Goal: Task Accomplishment & Management: Complete application form

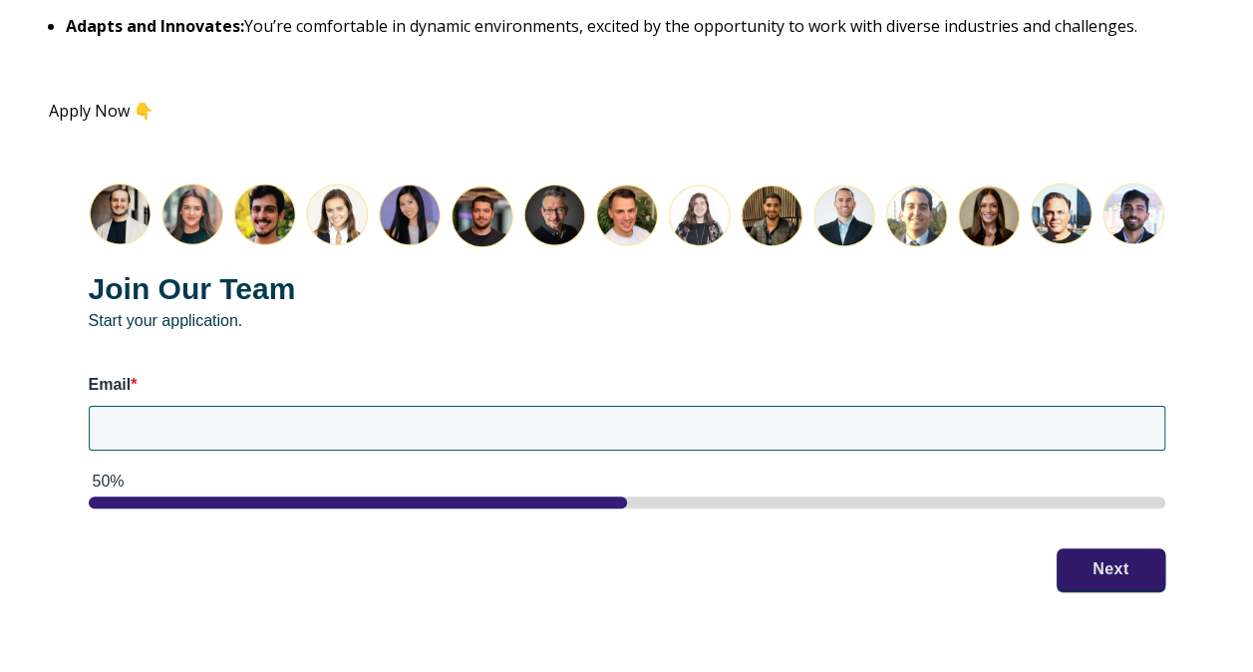
scroll to position [2492, 0]
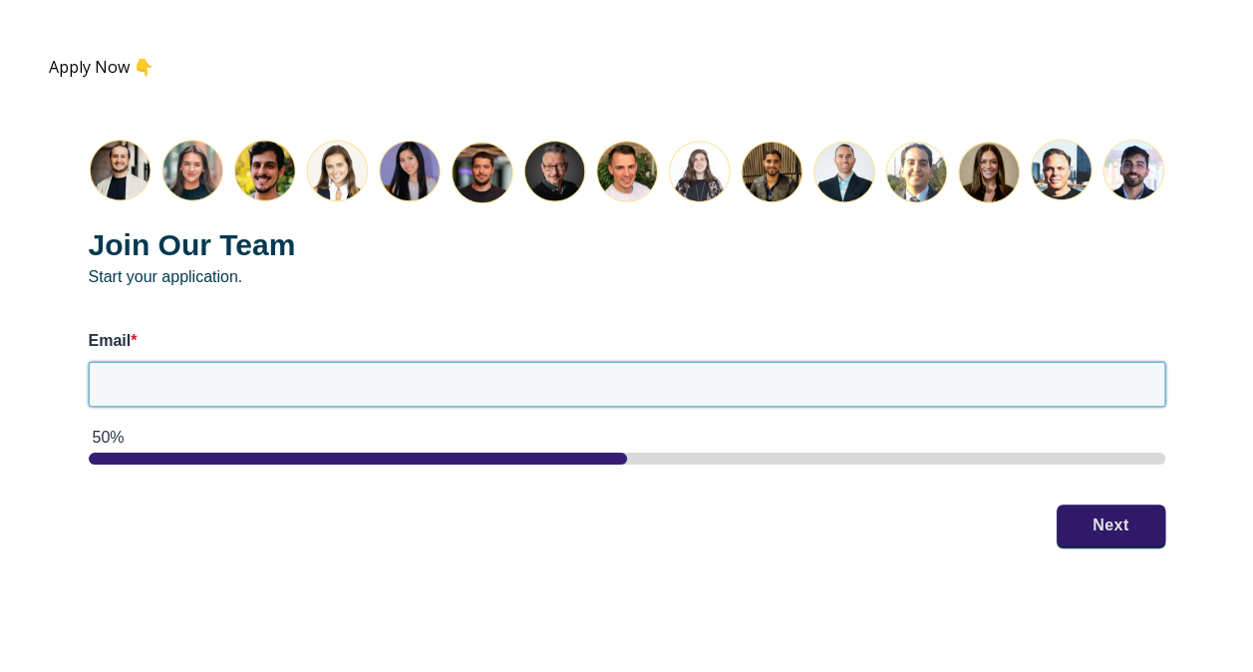
click at [726, 386] on input "Email *" at bounding box center [627, 384] width 1076 height 44
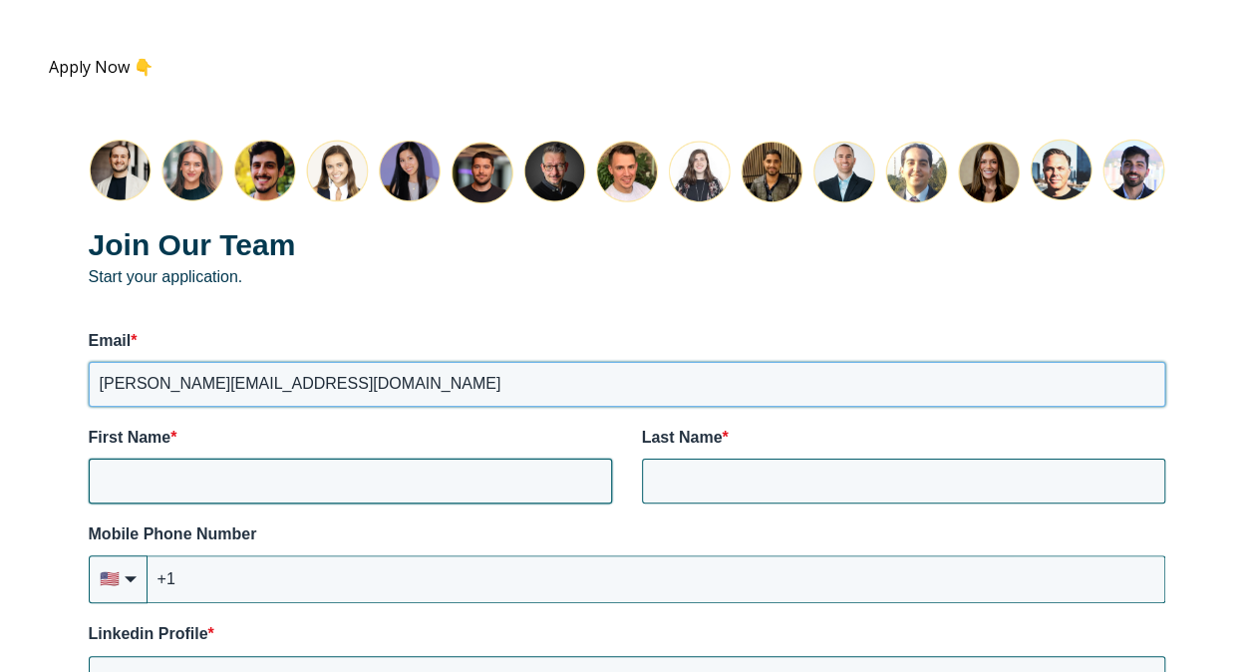
type input "[PERSON_NAME][EMAIL_ADDRESS][DOMAIN_NAME]"
click at [315, 485] on input "First Name *" at bounding box center [350, 481] width 523 height 44
type input "[PERSON_NAME]"
type input "Pradhan"
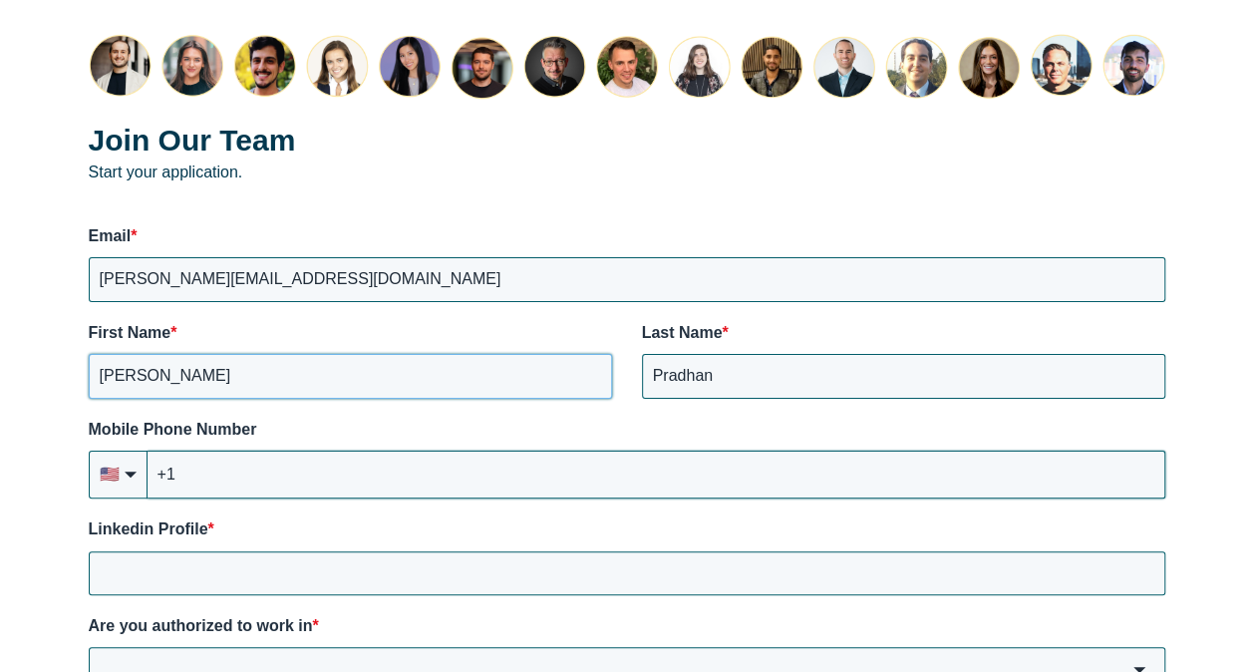
scroll to position [2691, 0]
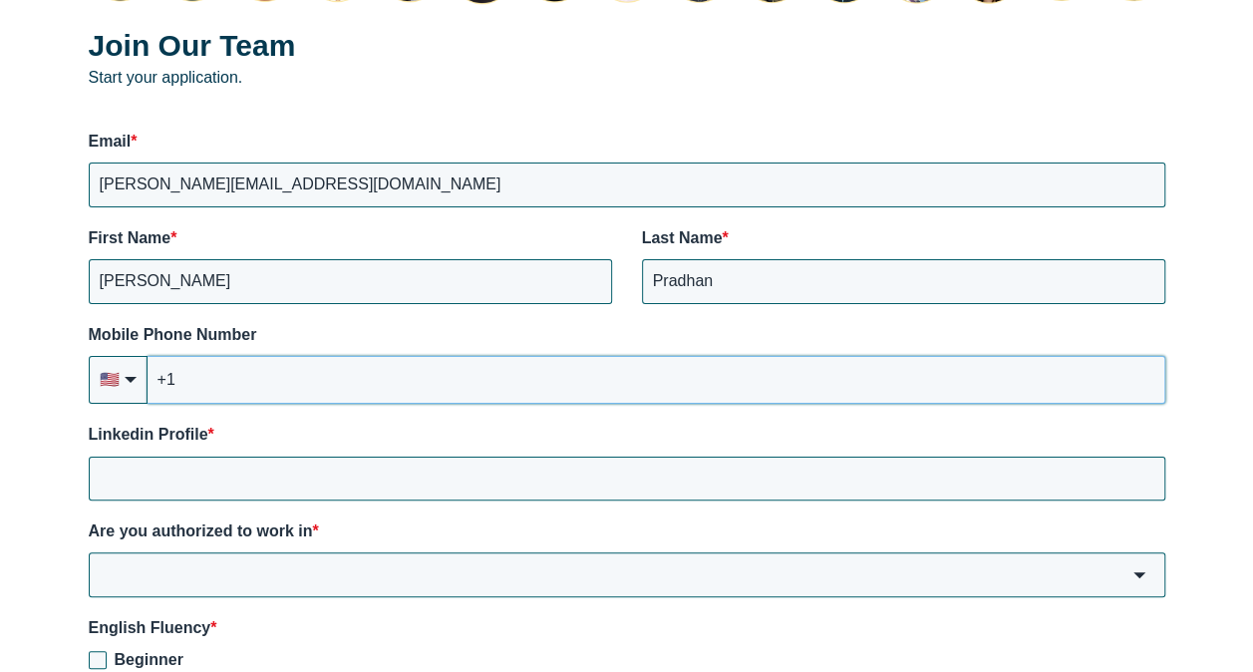
click at [247, 387] on input "+1" at bounding box center [657, 380] width 1018 height 48
type input "[PHONE_NUMBER]"
click at [234, 476] on input "Linkedin Profile *" at bounding box center [627, 479] width 1076 height 44
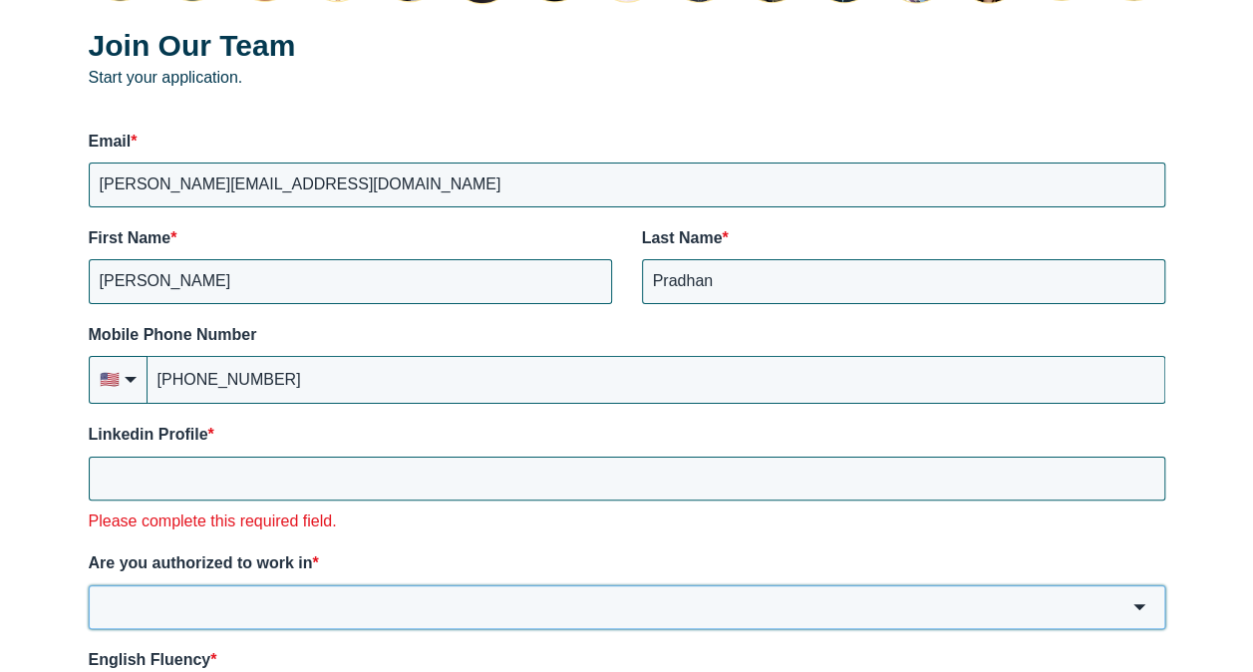
click at [213, 588] on input "Are you authorized to work in *" at bounding box center [627, 607] width 1076 height 44
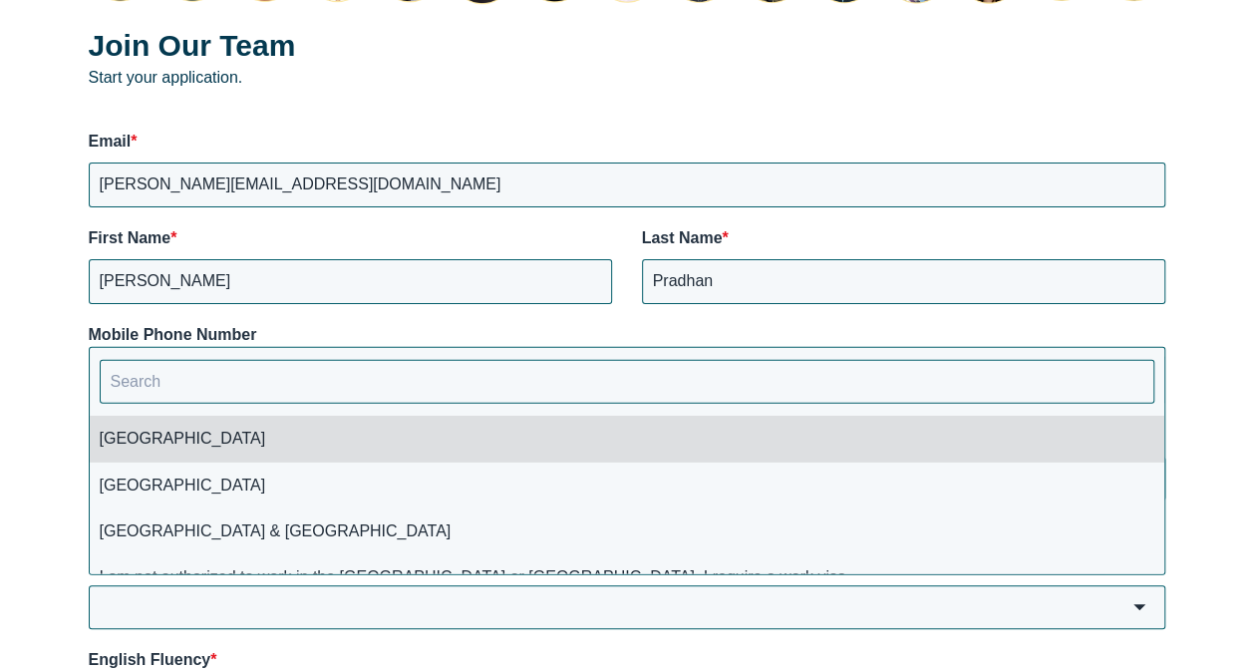
click at [142, 438] on li "[GEOGRAPHIC_DATA]" at bounding box center [627, 439] width 1074 height 46
type input "[GEOGRAPHIC_DATA]"
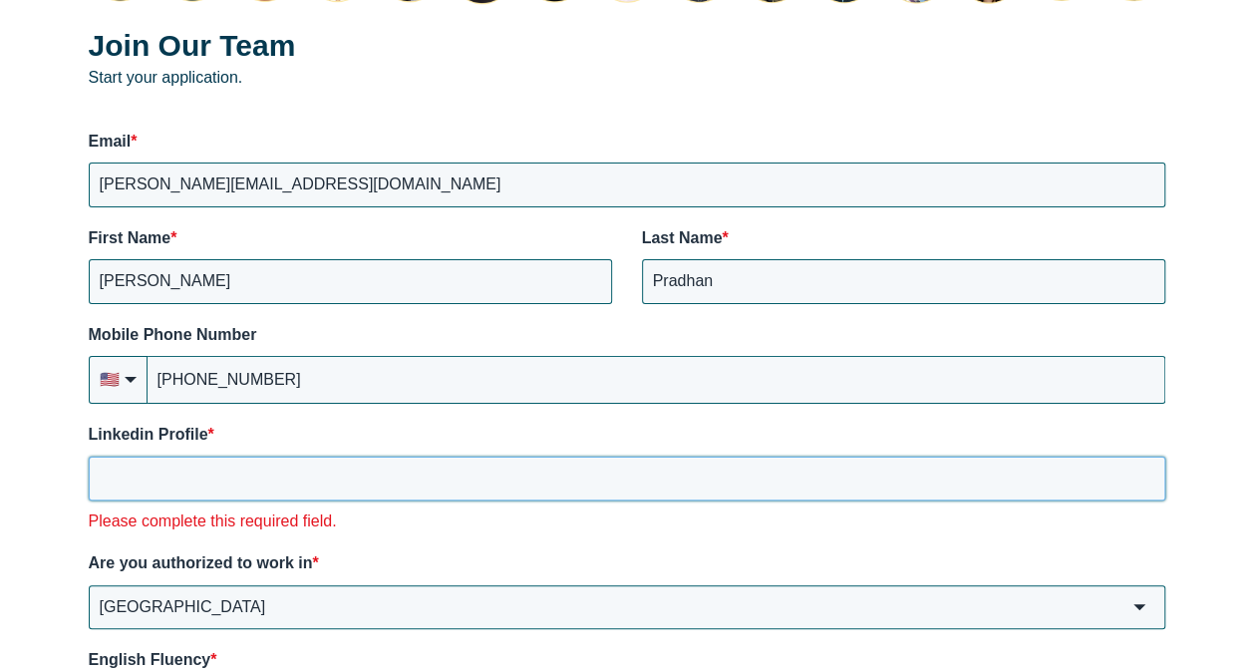
click at [175, 485] on input "Linkedin Profile *" at bounding box center [627, 479] width 1076 height 44
paste input "[URL][DOMAIN_NAME][PERSON_NAME]"
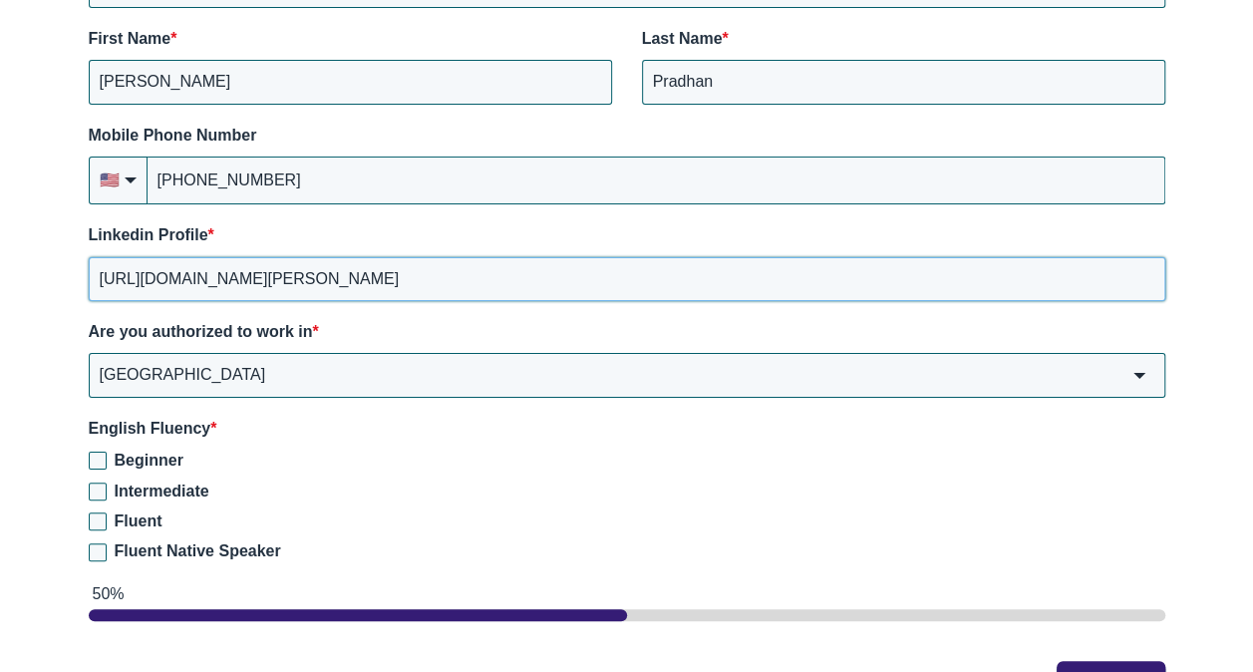
scroll to position [2990, 0]
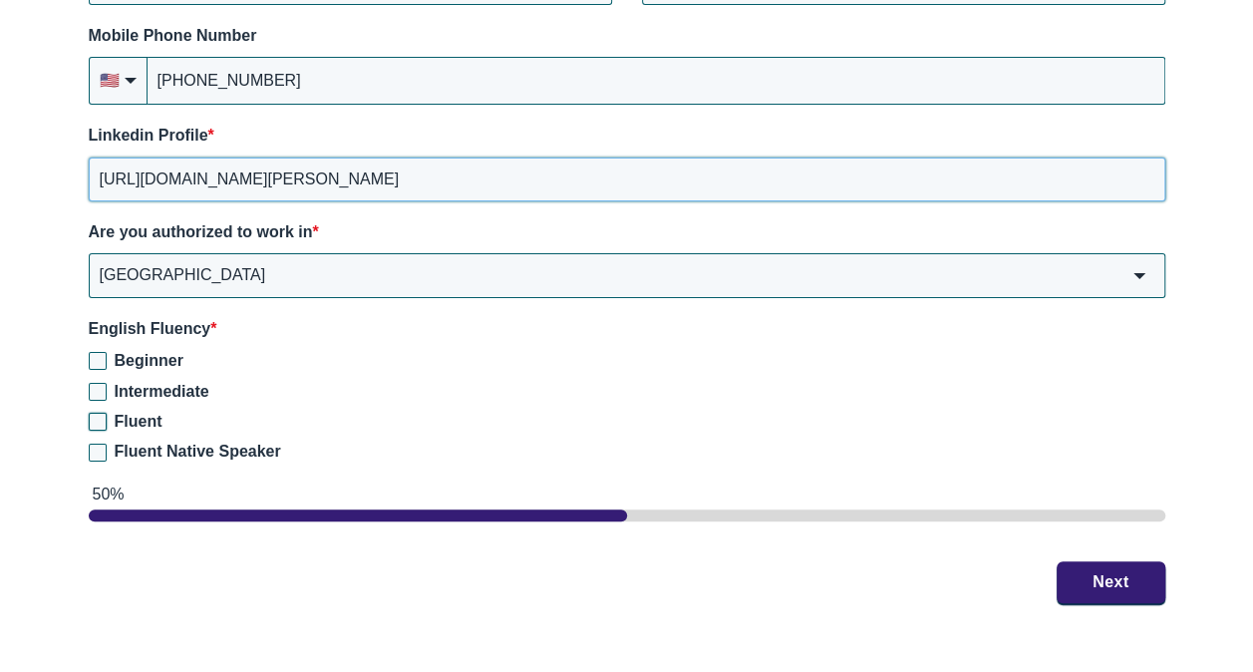
type input "[URL][DOMAIN_NAME][PERSON_NAME]"
click at [97, 421] on input "Fluent" at bounding box center [98, 422] width 18 height 18
checkbox input "true"
click at [1117, 590] on button "Next" at bounding box center [1111, 581] width 109 height 42
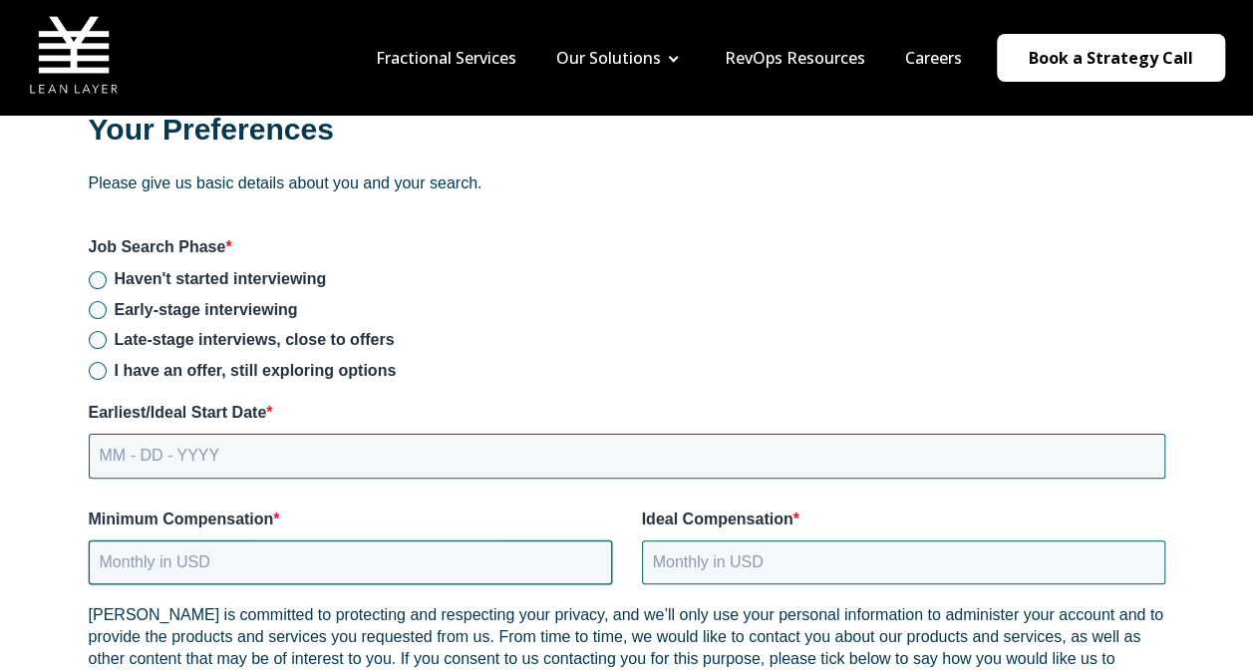
scroll to position [2491, 0]
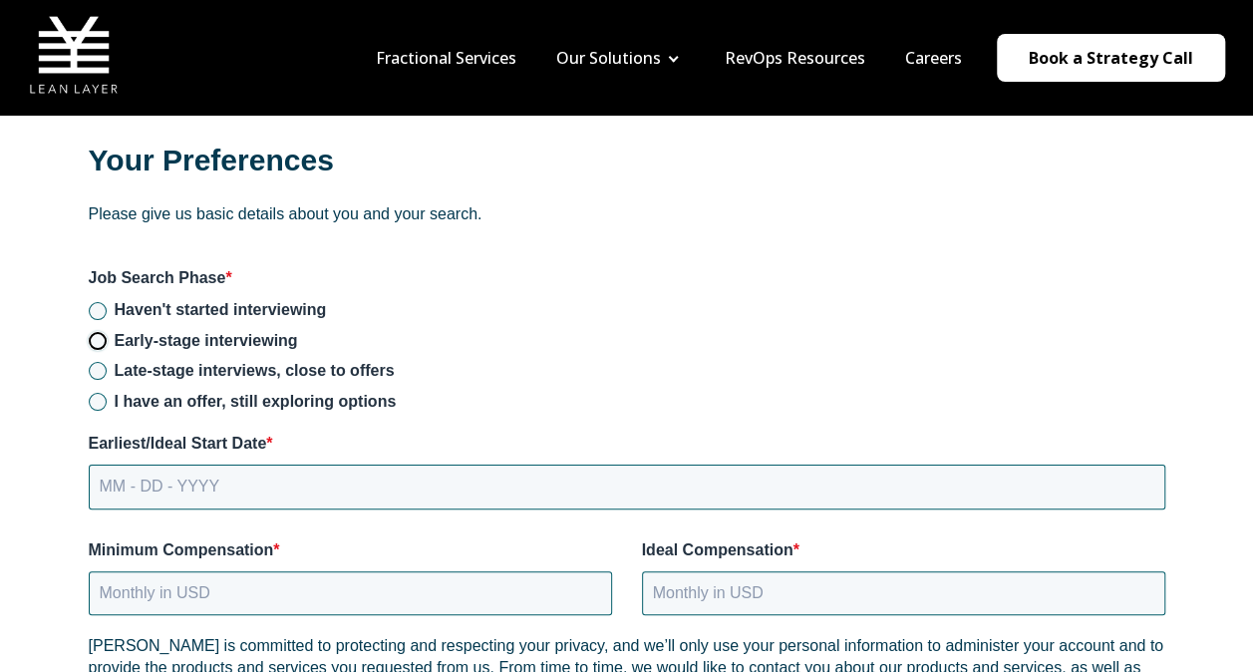
click at [100, 342] on input "Early-stage interviewing" at bounding box center [98, 341] width 18 height 18
radio input "true"
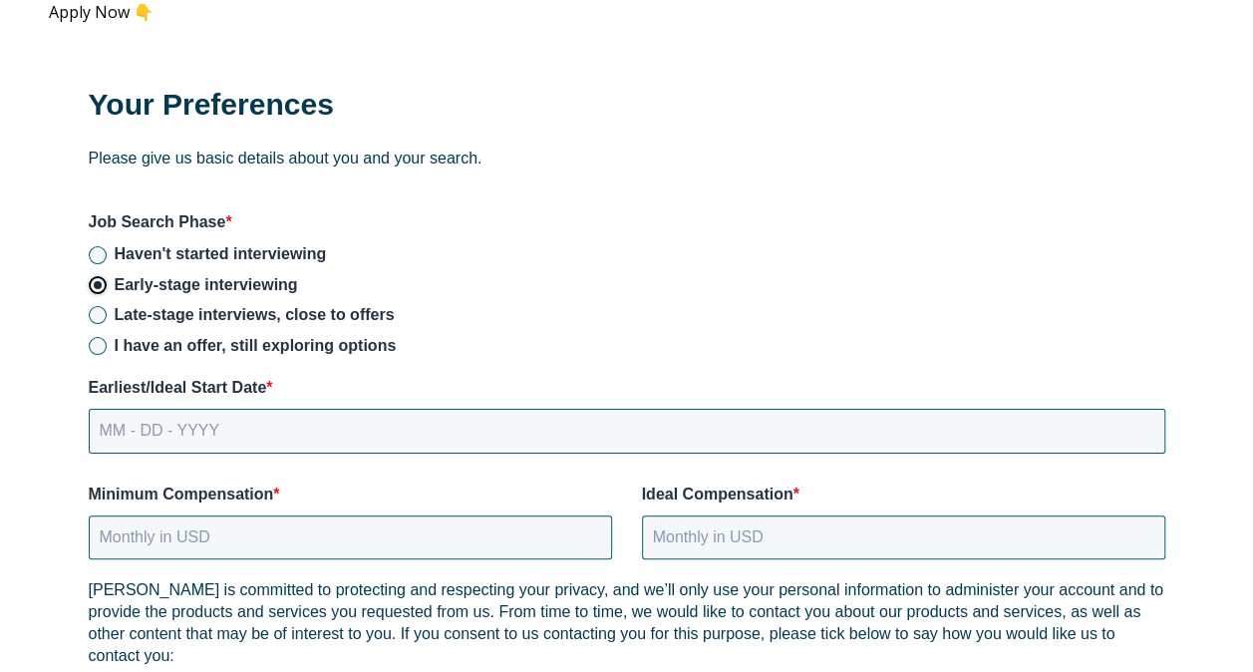
scroll to position [2591, 0]
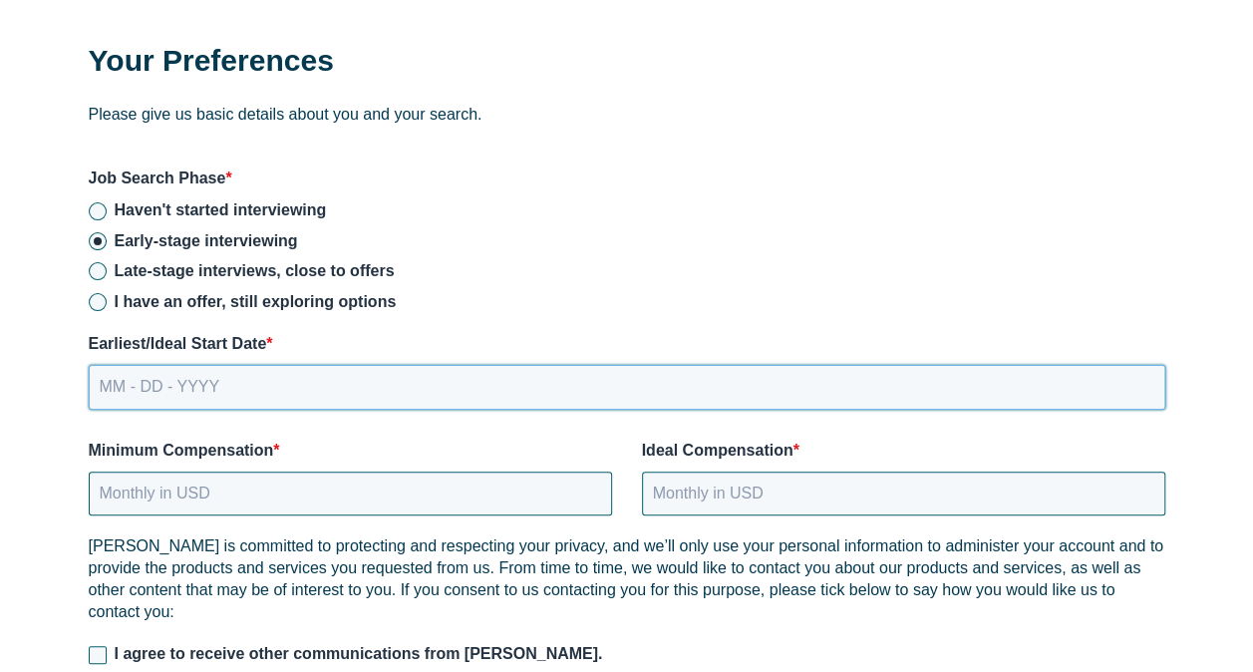
click at [171, 392] on input "MM - DD - YYYY" at bounding box center [627, 387] width 1076 height 44
click at [126, 382] on input "MM - DD - YYYY" at bounding box center [627, 387] width 1076 height 44
type input "[DATE]"
click at [123, 494] on input "Minimum Compensation *" at bounding box center [350, 493] width 523 height 44
type input "40"
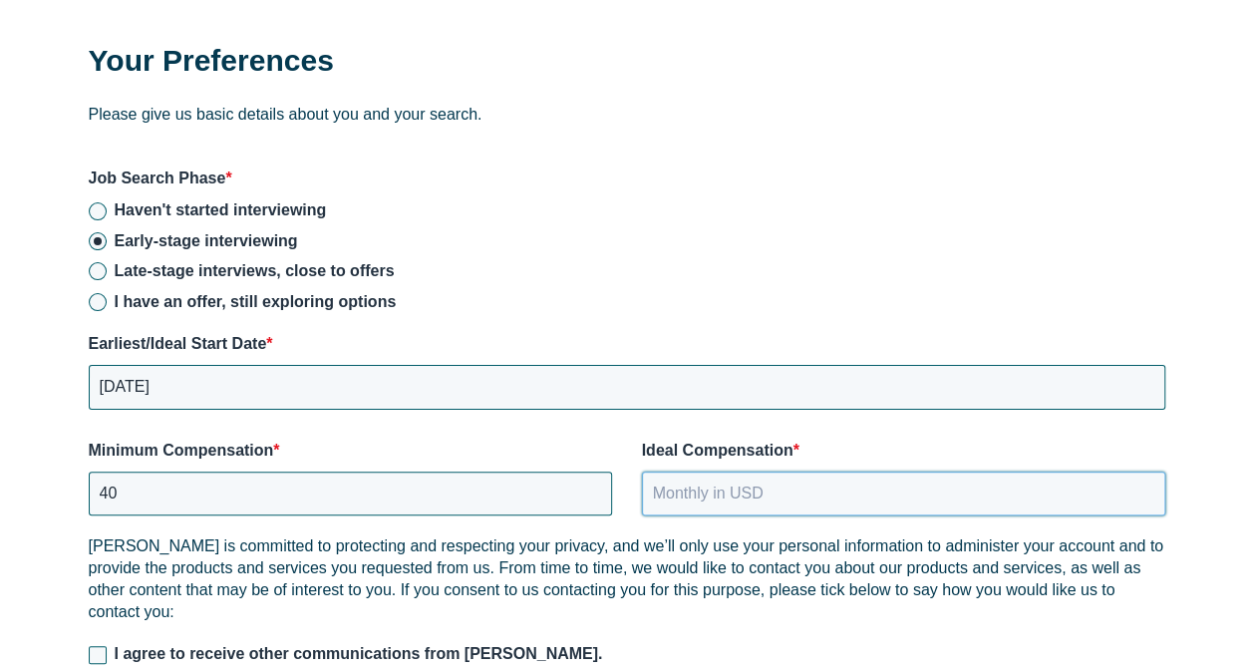
click at [676, 492] on input "Ideal Compensation *" at bounding box center [903, 493] width 523 height 44
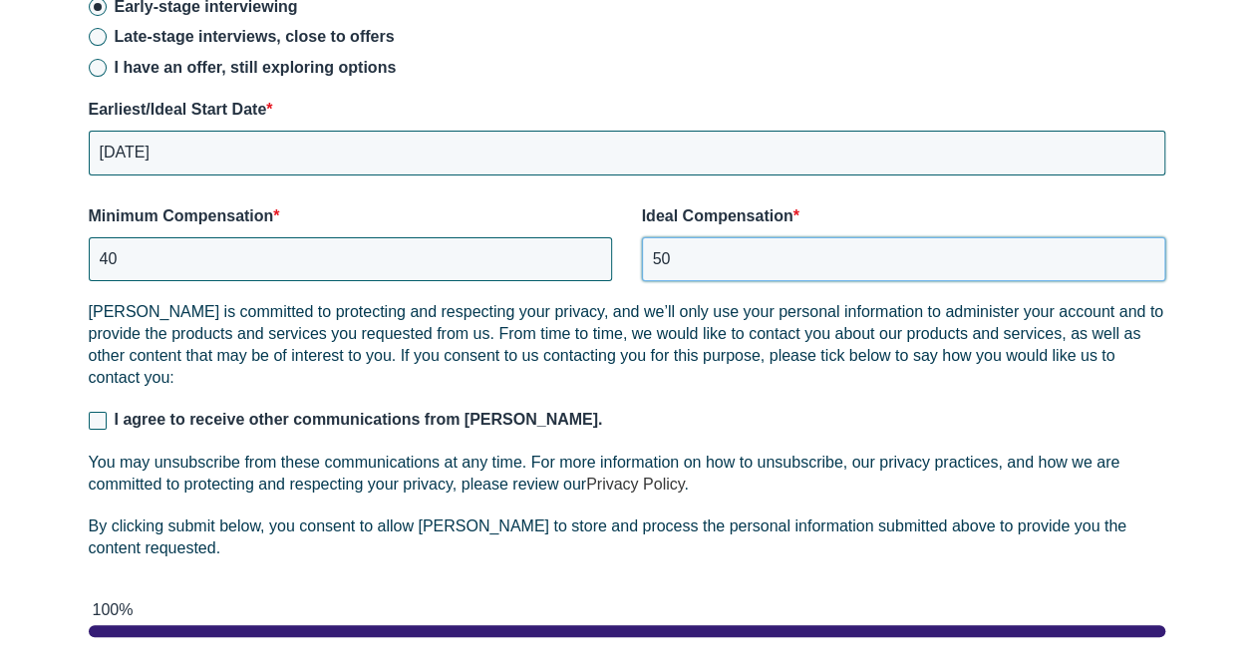
scroll to position [2890, 0]
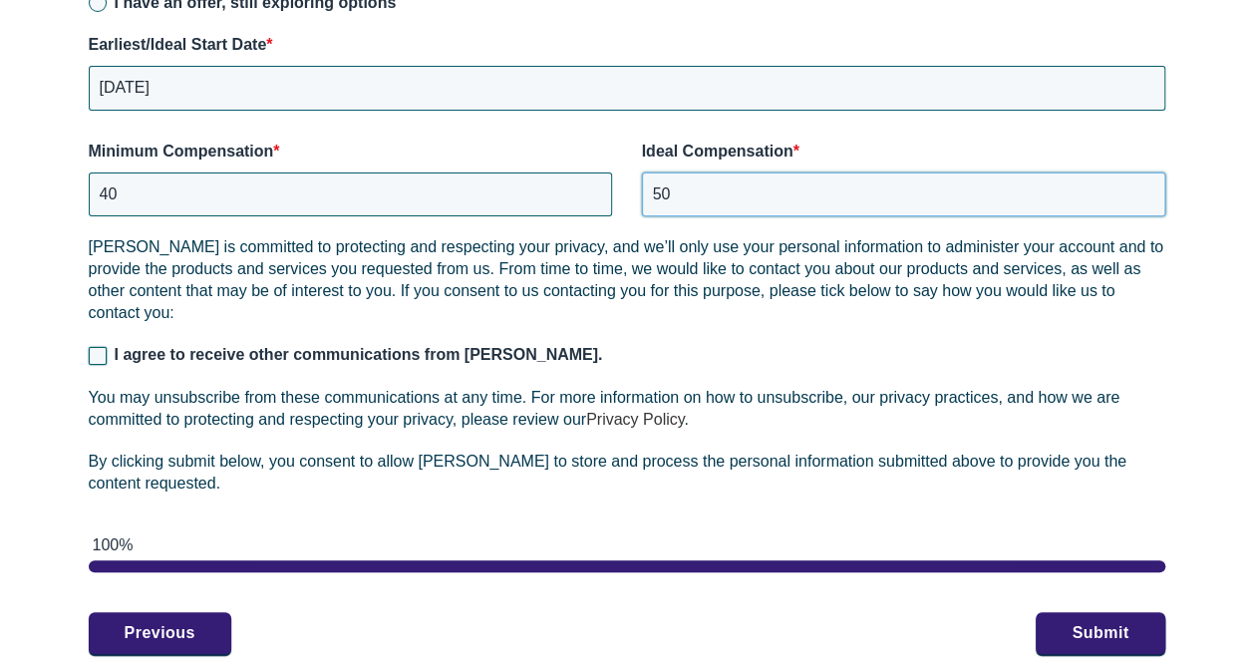
type input "50"
click at [103, 359] on input "I agree to receive other communications from [PERSON_NAME]." at bounding box center [98, 356] width 18 height 18
click at [94, 357] on input "I agree to receive other communications from [PERSON_NAME]." at bounding box center [98, 356] width 18 height 18
checkbox input "false"
click at [1097, 634] on button "Submit" at bounding box center [1100, 632] width 129 height 42
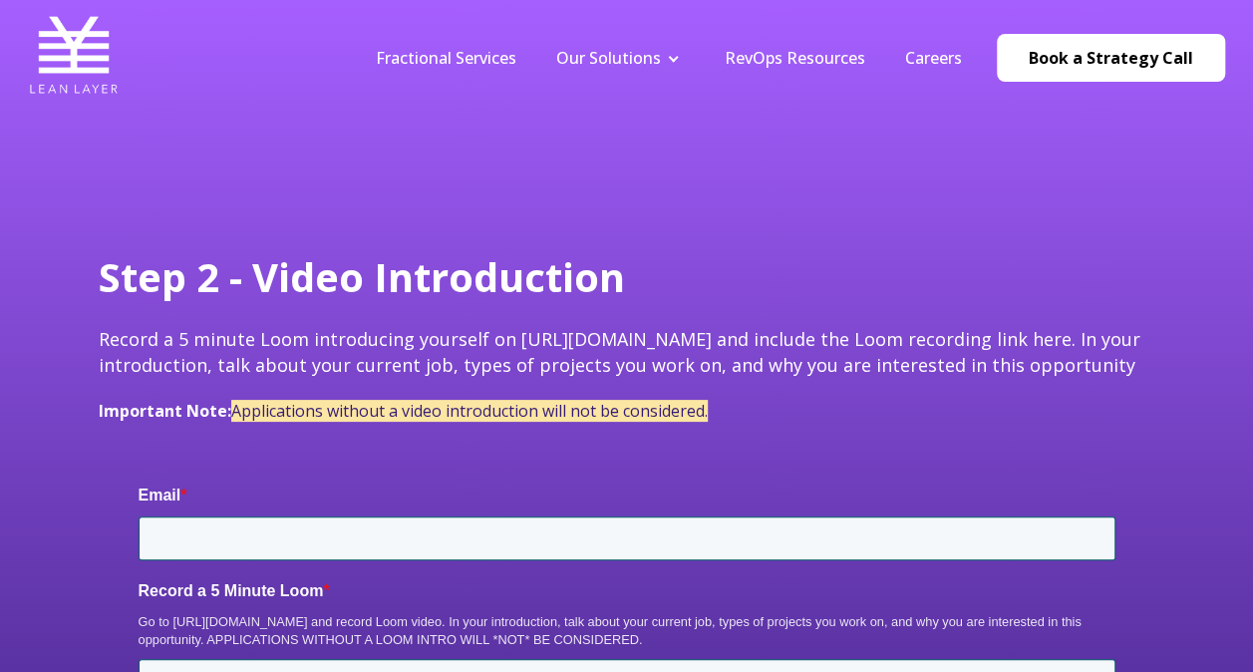
type input "[PERSON_NAME][EMAIL_ADDRESS][DOMAIN_NAME]"
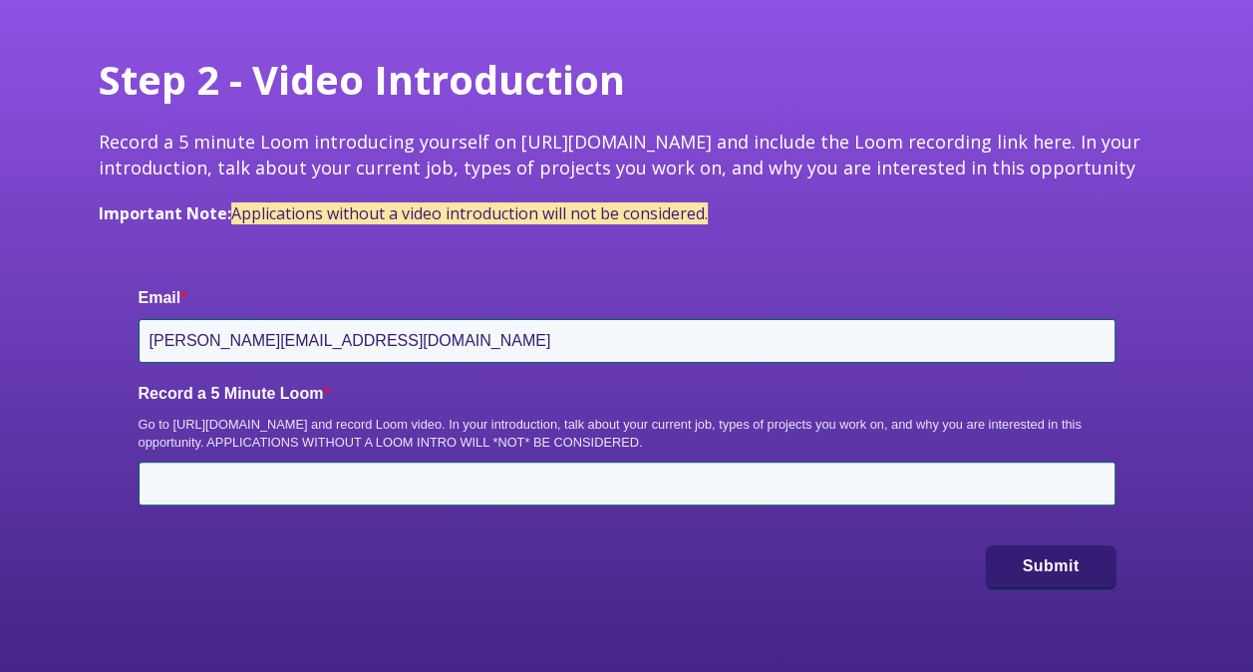
scroll to position [199, 0]
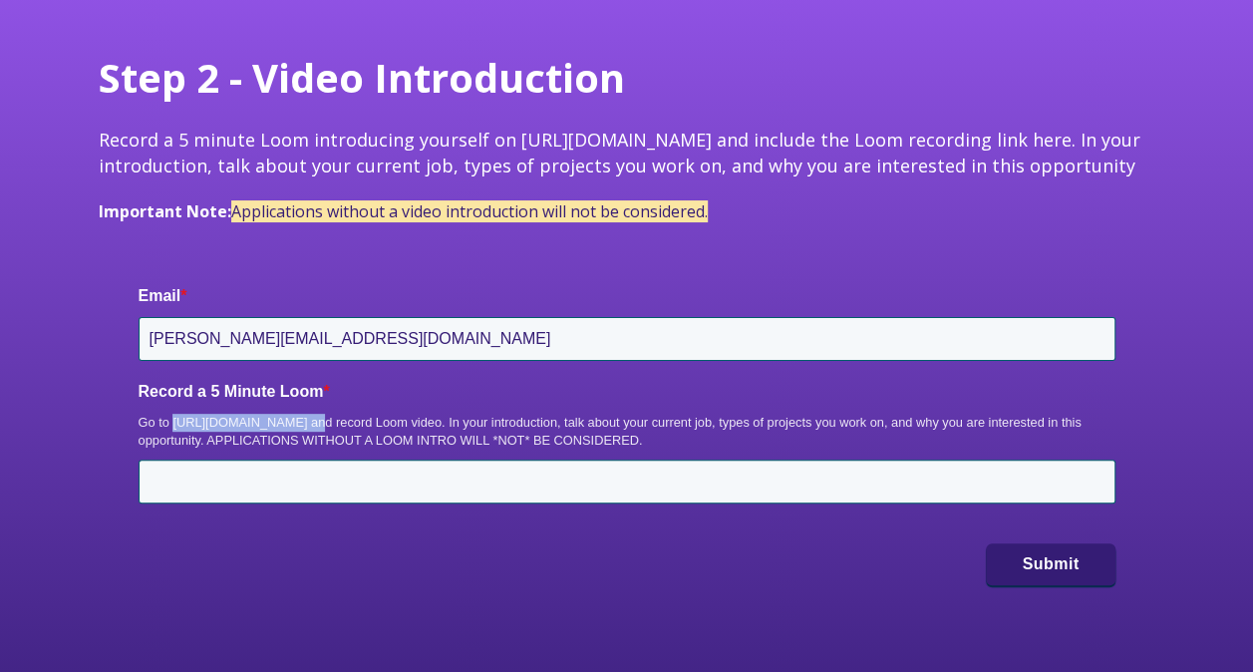
drag, startPoint x: 171, startPoint y: 414, endPoint x: 297, endPoint y: 407, distance: 125.8
click at [297, 407] on div "Record a 5 Minute Loom * Go to https://www.loom.com/ and record Loom video. In …" at bounding box center [627, 442] width 977 height 123
copy div "https://www.loom.com"
